Goal: Navigation & Orientation: Find specific page/section

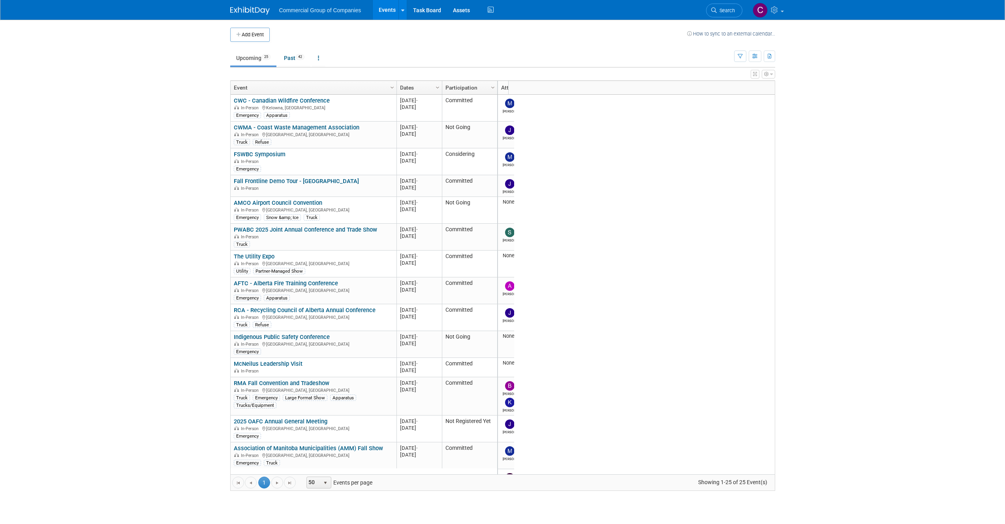
click at [583, 125] on div "Column Settings Event Column Settings Dates Column Settings Participation Colum…" at bounding box center [502, 286] width 545 height 411
drag, startPoint x: 508, startPoint y: 92, endPoint x: 505, endPoint y: 83, distance: 9.0
click at [505, 83] on body "Commercial Group of Companies Events Add Event Bulk Upload Events Shareable Eve…" at bounding box center [502, 262] width 1005 height 524
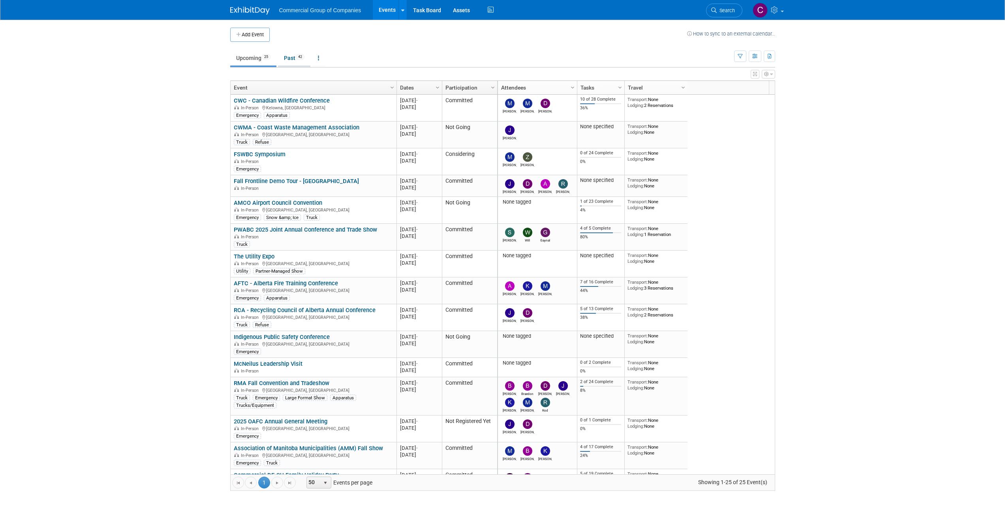
click at [291, 61] on link "Past 42" at bounding box center [294, 58] width 32 height 15
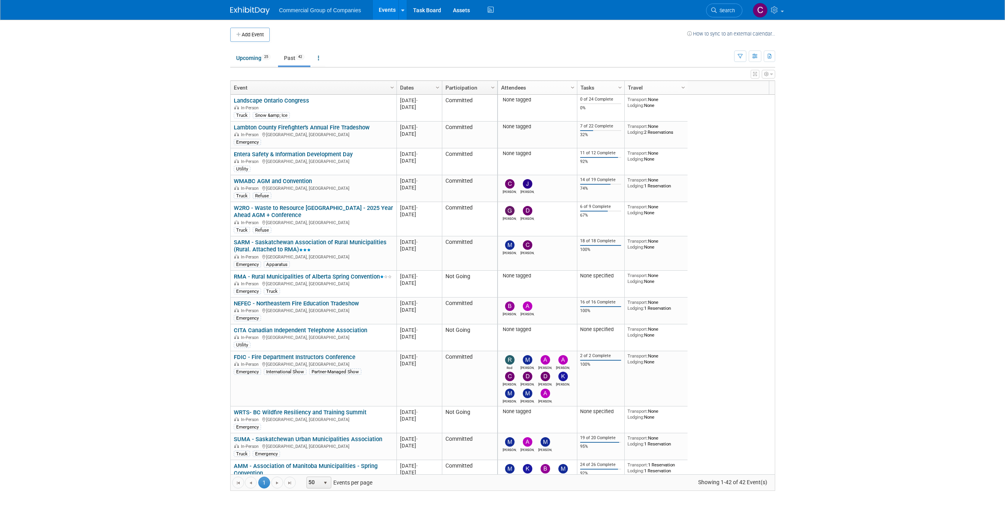
scroll to position [1005, 0]
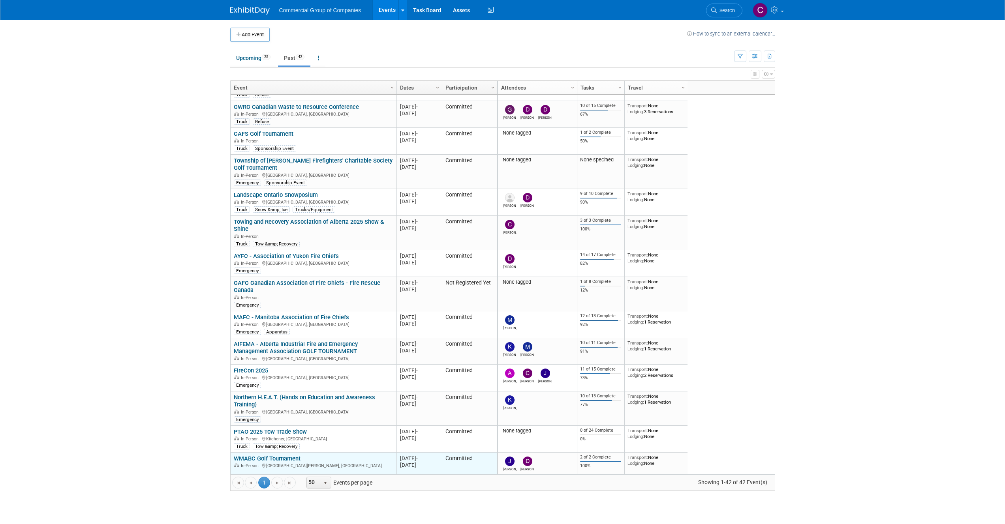
click at [293, 461] on link "WMABC Golf Tournament" at bounding box center [267, 458] width 67 height 7
